Goal: Task Accomplishment & Management: Use online tool/utility

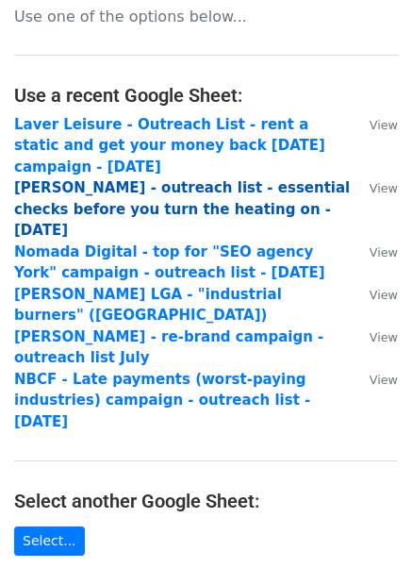
scroll to position [43, 0]
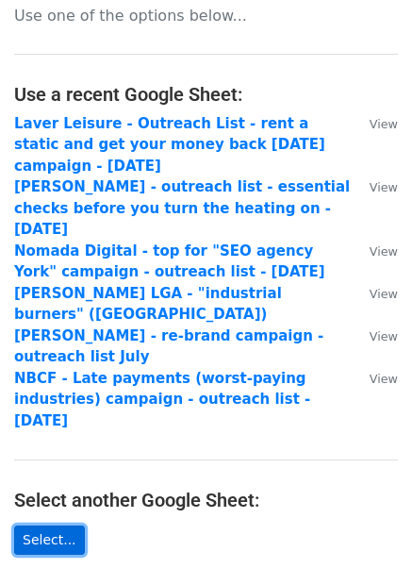
click at [59, 526] on link "Select..." at bounding box center [49, 540] width 71 height 29
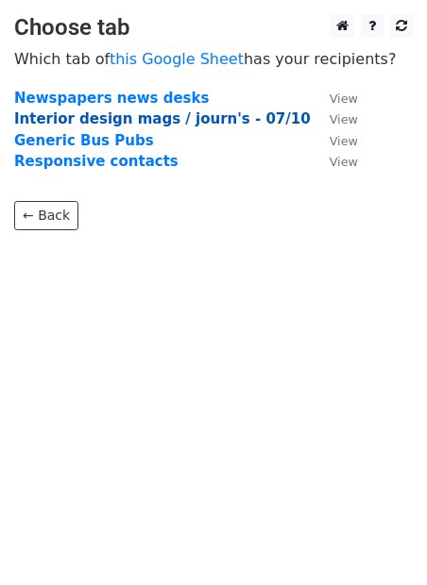
click at [133, 119] on strong "Interior design mags / journ's - 07/10" at bounding box center [162, 118] width 296 height 17
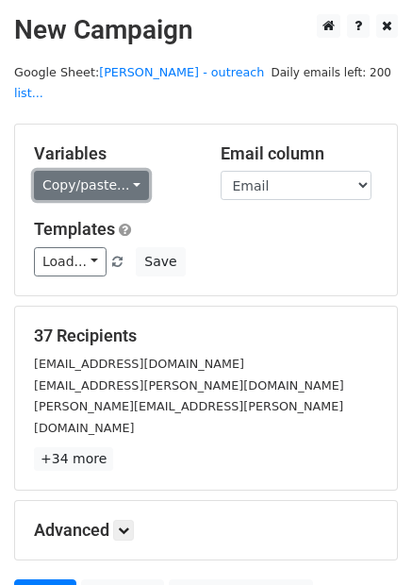
click at [104, 171] on link "Copy/paste..." at bounding box center [91, 185] width 115 height 29
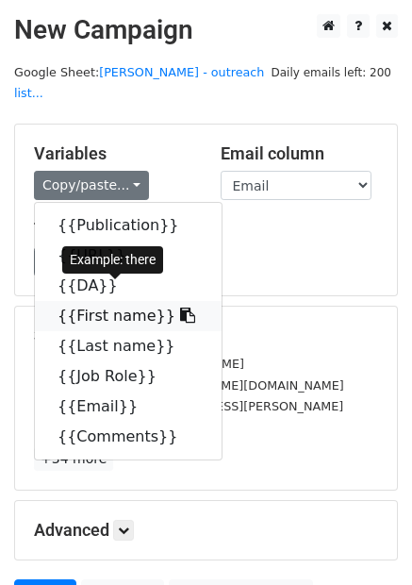
click at [106, 305] on link "{{First name}}" at bounding box center [128, 316] width 187 height 30
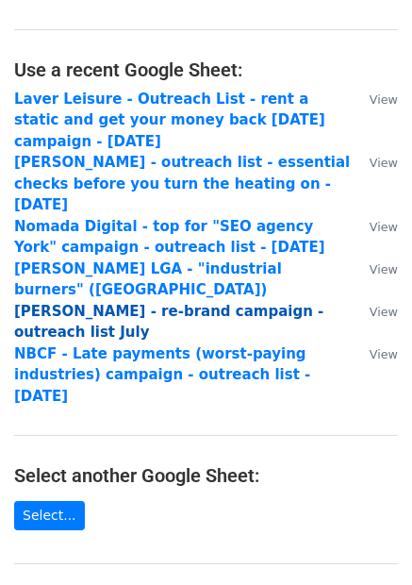
scroll to position [88, 0]
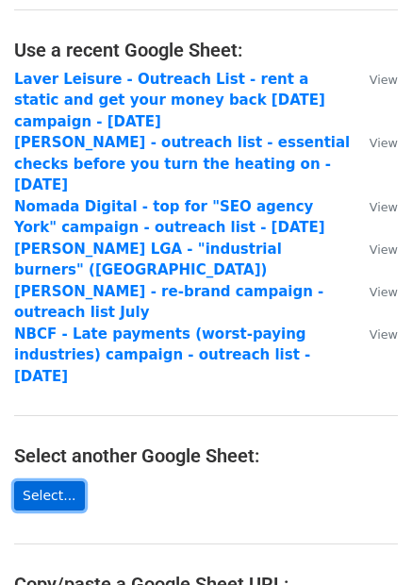
click at [50, 481] on link "Select..." at bounding box center [49, 495] width 71 height 29
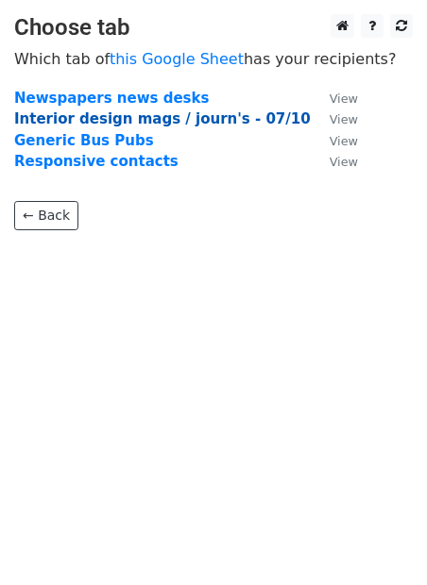
click at [169, 124] on strong "Interior design mags / journ's - 07/10" at bounding box center [162, 118] width 296 height 17
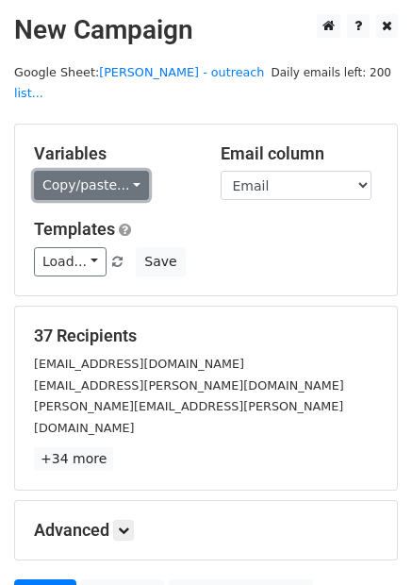
click at [119, 171] on link "Copy/paste..." at bounding box center [91, 185] width 115 height 29
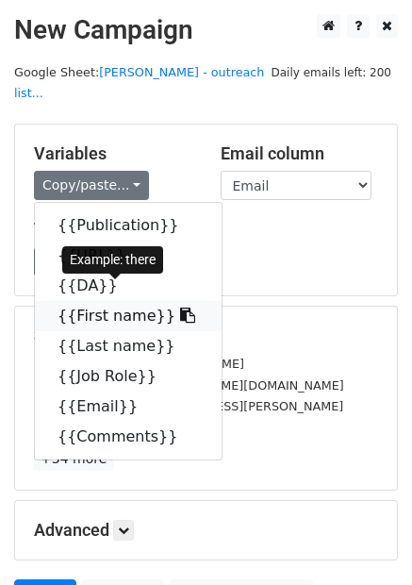
click at [108, 301] on link "{{First name}}" at bounding box center [128, 316] width 187 height 30
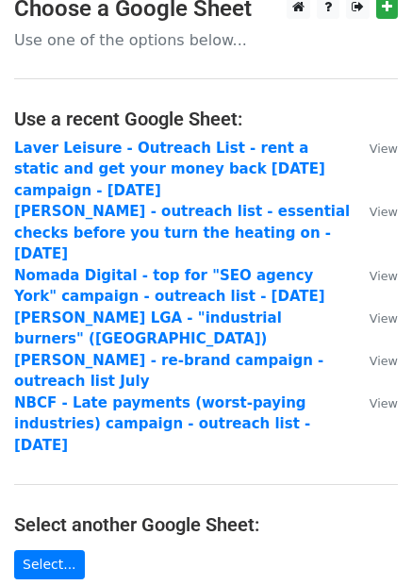
scroll to position [39, 0]
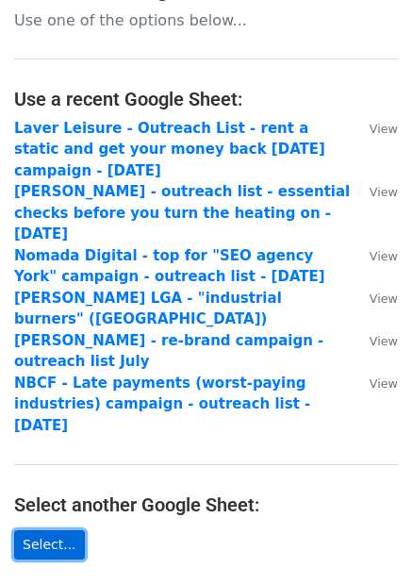
click at [61, 530] on link "Select..." at bounding box center [49, 544] width 71 height 29
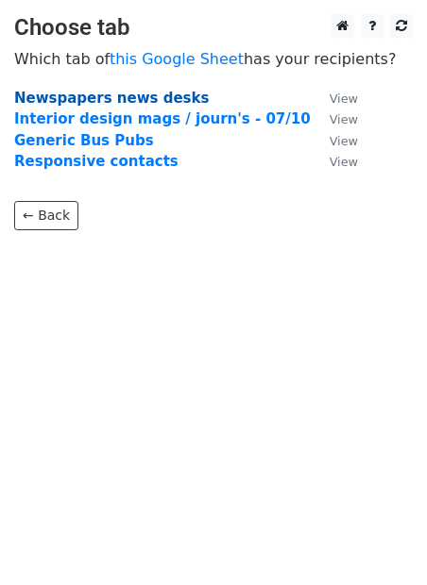
click at [114, 101] on strong "Newspapers news desks" at bounding box center [111, 98] width 194 height 17
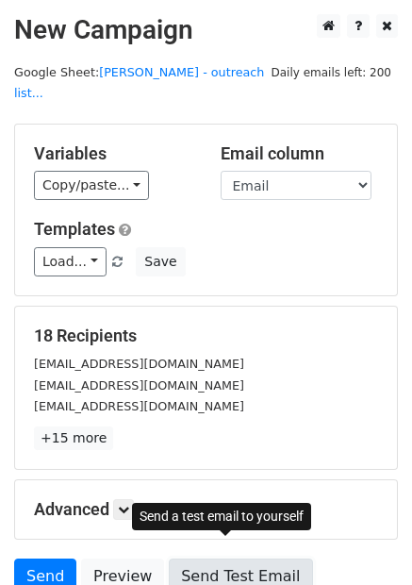
click at [217, 559] on link "Send Test Email" at bounding box center [240, 577] width 143 height 36
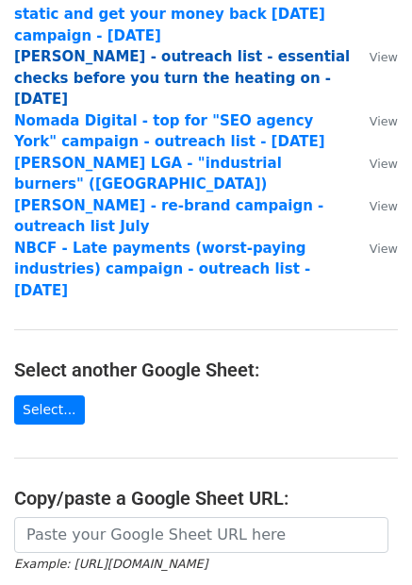
scroll to position [180, 0]
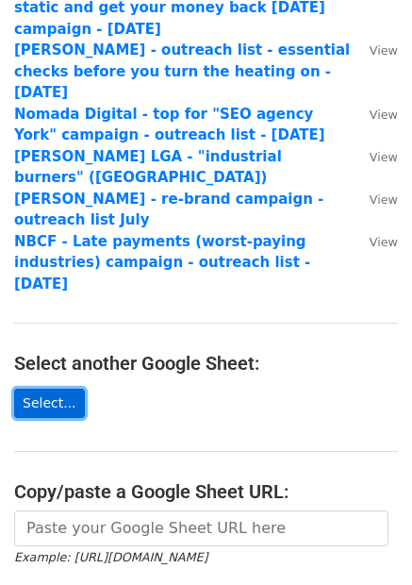
click at [59, 389] on link "Select..." at bounding box center [49, 403] width 71 height 29
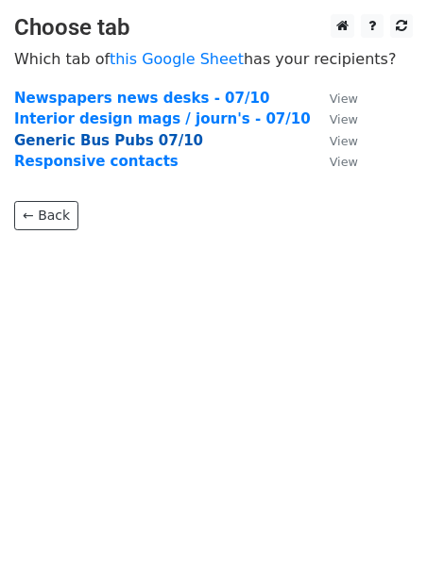
click at [105, 147] on strong "Generic Bus Pubs 07/10" at bounding box center [108, 140] width 189 height 17
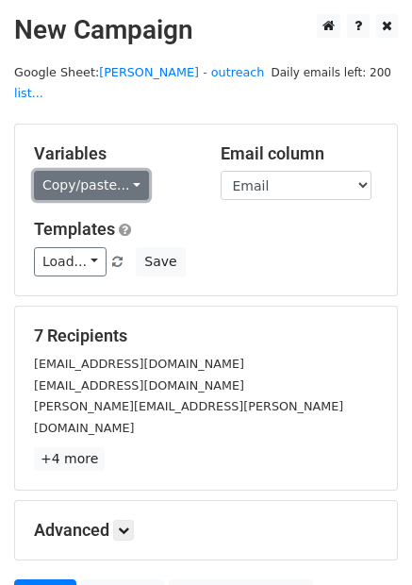
click at [74, 171] on link "Copy/paste..." at bounding box center [91, 185] width 115 height 29
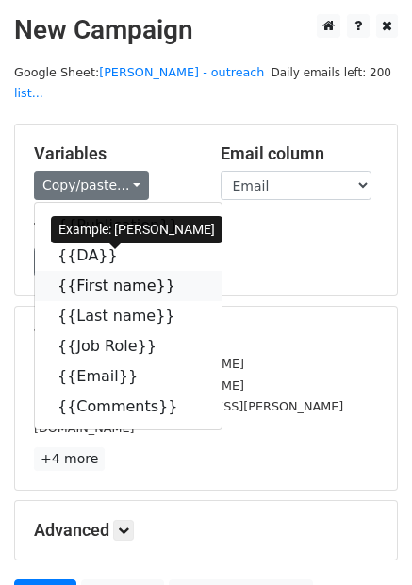
drag, startPoint x: 99, startPoint y: 257, endPoint x: 60, endPoint y: 268, distance: 40.3
click at [99, 271] on link "{{First name}}" at bounding box center [128, 286] width 187 height 30
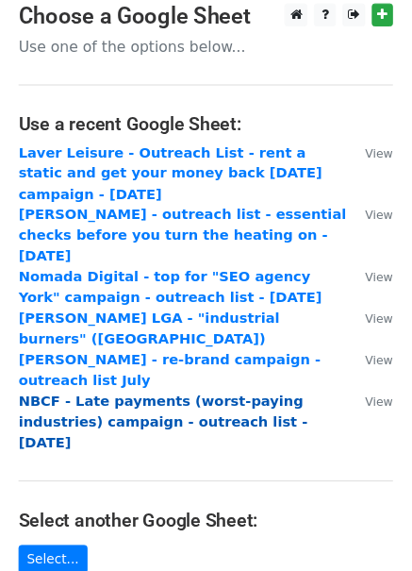
scroll to position [42, 0]
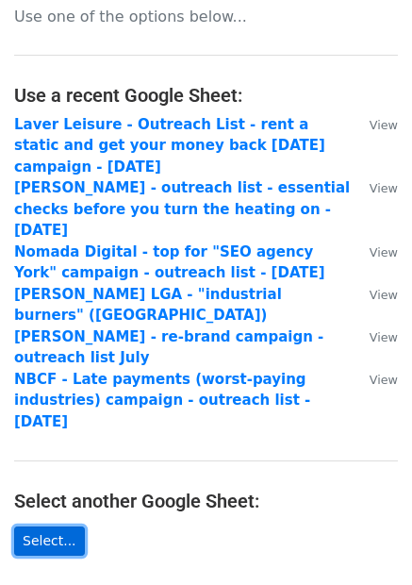
click at [52, 527] on link "Select..." at bounding box center [49, 541] width 71 height 29
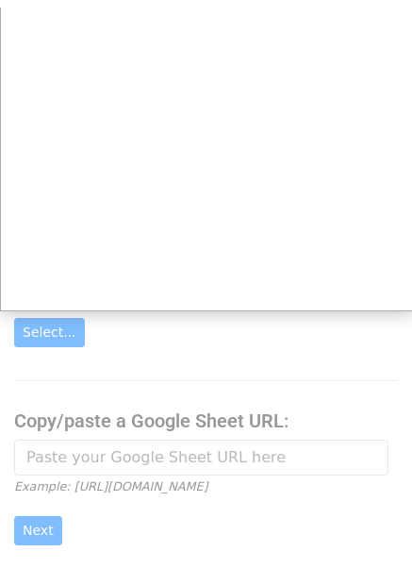
scroll to position [267, 0]
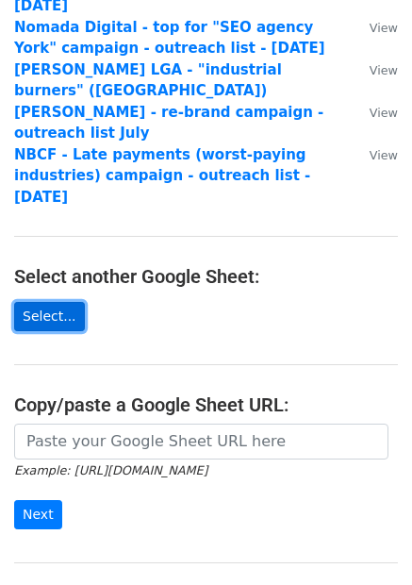
click at [40, 302] on link "Select..." at bounding box center [49, 316] width 71 height 29
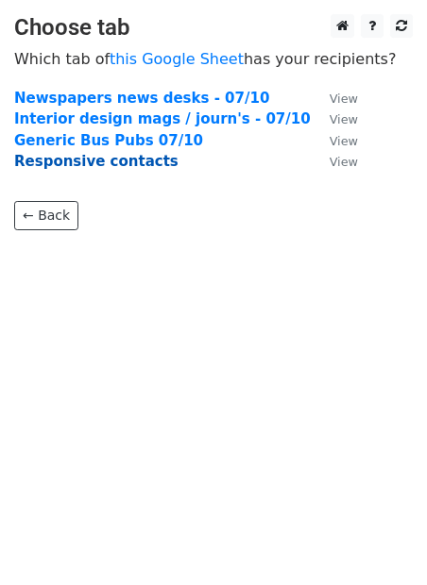
click at [125, 162] on strong "Responsive contacts" at bounding box center [96, 161] width 164 height 17
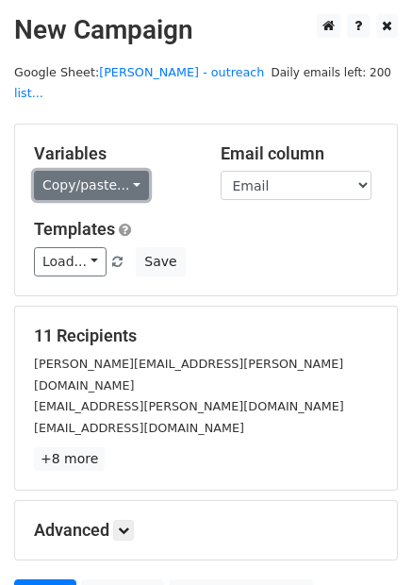
click at [92, 171] on link "Copy/paste..." at bounding box center [91, 185] width 115 height 29
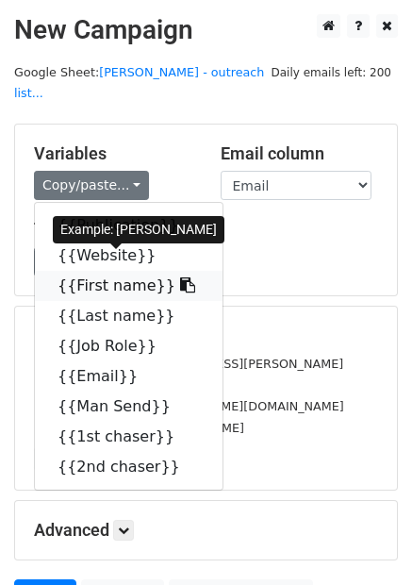
click at [112, 271] on link "{{First name}}" at bounding box center [129, 286] width 188 height 30
